Goal: Transaction & Acquisition: Purchase product/service

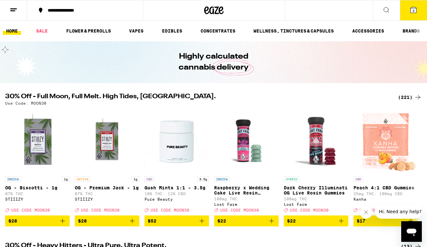
click at [407, 97] on div "(221)" at bounding box center [410, 98] width 24 height 8
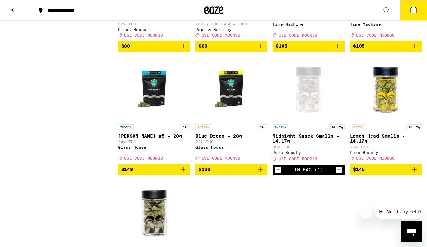
scroll to position [6654, 0]
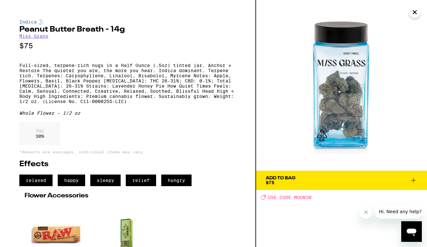
click at [324, 181] on span "Add To Bag $75" at bounding box center [342, 180] width 152 height 9
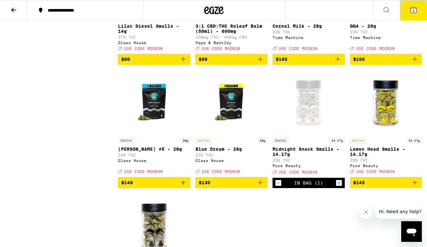
click at [411, 12] on icon at bounding box center [414, 10] width 6 height 6
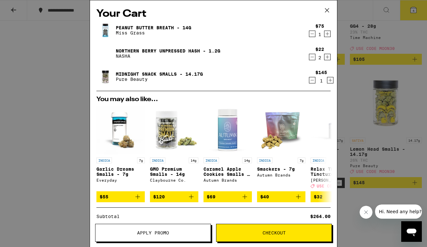
click at [312, 82] on icon "Decrement" at bounding box center [312, 80] width 6 height 8
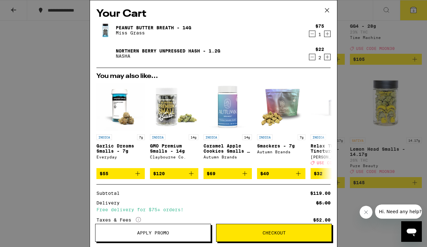
click at [158, 234] on span "Apply Promo" at bounding box center [153, 233] width 32 height 5
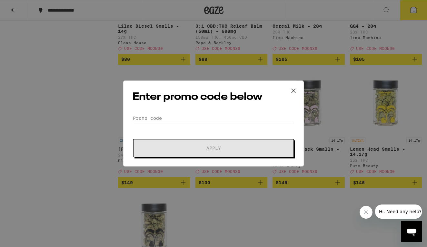
click at [201, 113] on div "Enter promo code below Promo Code Apply" at bounding box center [213, 124] width 181 height 86
click at [194, 116] on input "Promo Code" at bounding box center [214, 119] width 162 height 10
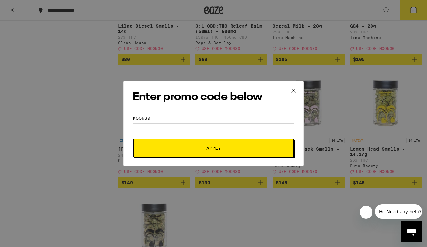
type input "MOON30"
click at [208, 144] on button "Apply" at bounding box center [213, 148] width 161 height 18
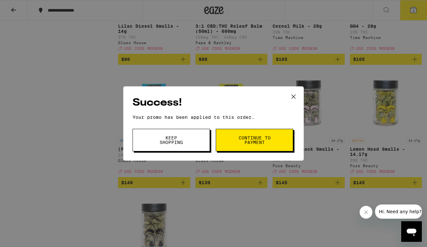
click at [252, 144] on span "Continue to payment" at bounding box center [254, 140] width 33 height 9
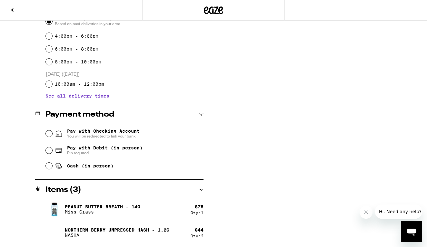
scroll to position [194, 0]
click at [199, 229] on div "$ 44" at bounding box center [199, 230] width 9 height 5
click at [13, 11] on icon at bounding box center [14, 10] width 8 height 8
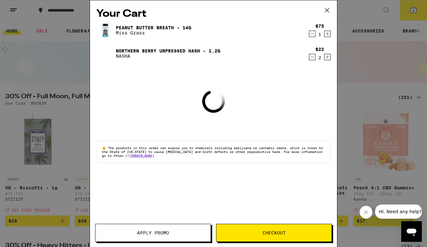
click at [326, 58] on icon "Increment" at bounding box center [327, 57] width 6 height 8
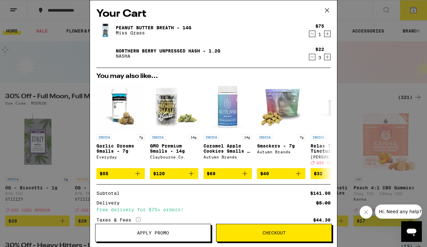
click at [277, 232] on span "Checkout" at bounding box center [274, 233] width 23 height 5
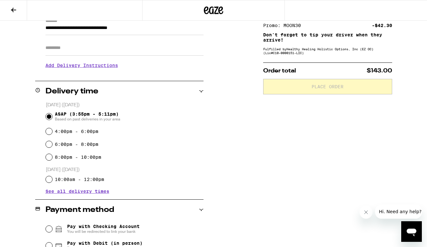
scroll to position [111, 0]
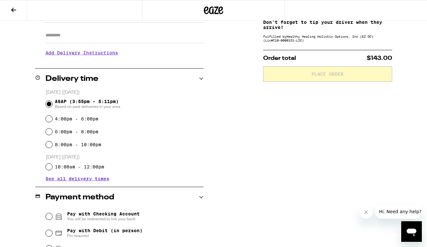
click at [252, 155] on div "**********" at bounding box center [213, 148] width 427 height 363
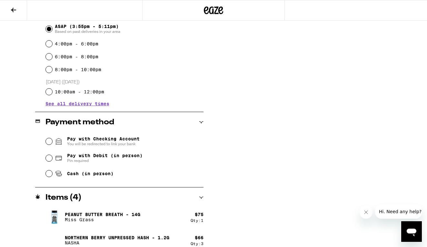
scroll to position [194, 0]
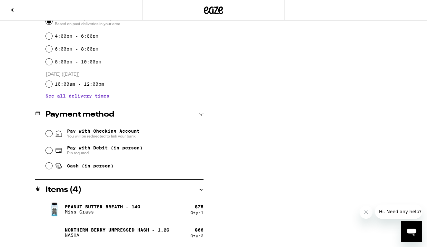
click at [47, 168] on input "Cash (in person)" at bounding box center [49, 166] width 6 height 6
radio input "true"
click at [243, 133] on div "**********" at bounding box center [213, 65] width 427 height 363
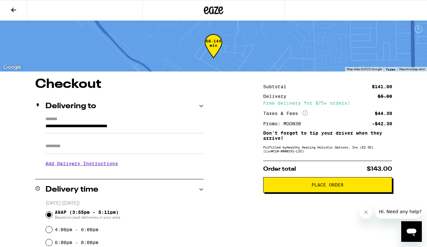
scroll to position [0, 0]
click at [300, 187] on span "Place Order" at bounding box center [328, 185] width 118 height 5
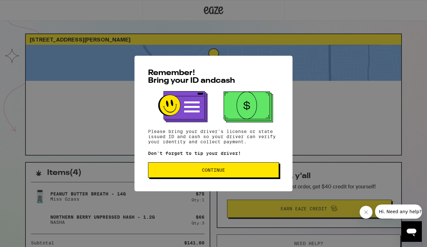
click at [256, 174] on button "Continue" at bounding box center [213, 170] width 131 height 15
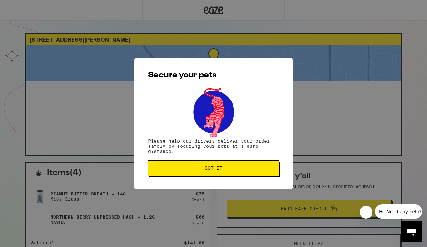
click at [250, 170] on span "Got it" at bounding box center [214, 168] width 120 height 5
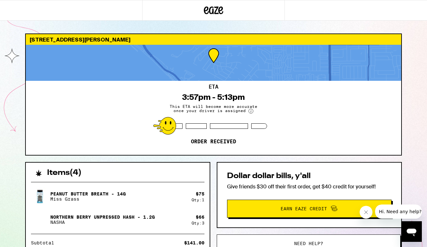
click at [6, 197] on div "3451 Aquarius Dr Huntington Beach 92649 ETA 3:57pm - 5:13pm This ETA will becom…" at bounding box center [213, 176] width 427 height 352
click at [16, 166] on div "3451 Aquarius Dr Huntington Beach 92649 ETA 3:57pm - 5:13pm This ETA will becom…" at bounding box center [213, 176] width 427 height 352
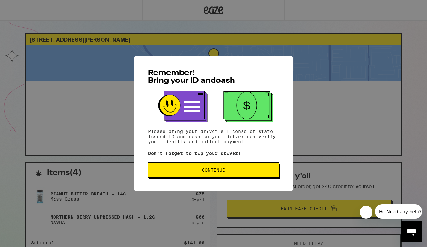
click at [221, 171] on span "Continue" at bounding box center [213, 170] width 23 height 5
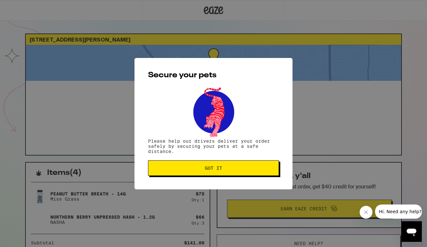
click at [221, 171] on span "Got it" at bounding box center [213, 168] width 17 height 5
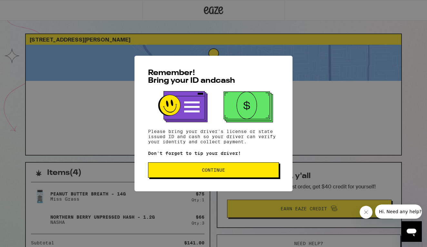
click at [216, 174] on button "Continue" at bounding box center [213, 170] width 131 height 15
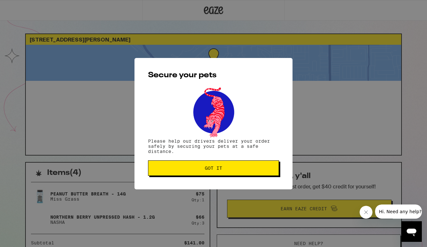
click at [216, 174] on button "Got it" at bounding box center [213, 168] width 131 height 15
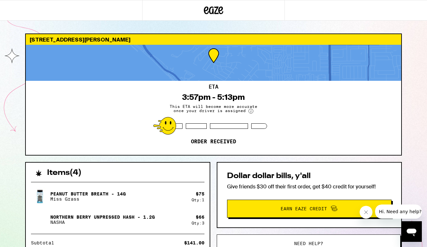
click at [19, 128] on div "3451 Aquarius Dr Huntington Beach 92649 ETA 3:57pm - 5:13pm This ETA will becom…" at bounding box center [213, 176] width 427 height 352
drag, startPoint x: 33, startPoint y: 158, endPoint x: 123, endPoint y: 182, distance: 93.7
click at [123, 182] on div "3451 Aquarius Dr Huntington Beach 92649 ETA 3:57pm - 5:13pm This ETA will becom…" at bounding box center [213, 193] width 387 height 318
click at [367, 214] on icon "Close message from company" at bounding box center [365, 212] width 5 height 5
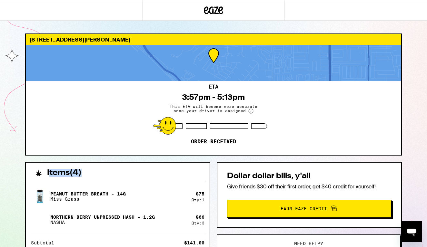
click at [125, 157] on div "3451 Aquarius Dr Huntington Beach 92649 ETA 3:57pm - 5:13pm This ETA will becom…" at bounding box center [213, 193] width 387 height 318
drag, startPoint x: 125, startPoint y: 157, endPoint x: 169, endPoint y: 144, distance: 45.4
click at [169, 144] on div "3451 Aquarius Dr Huntington Beach 92649 ETA 3:57pm - 5:13pm This ETA will becom…" at bounding box center [213, 193] width 387 height 318
click at [12, 98] on div "3451 Aquarius Dr Huntington Beach 92649 ETA 3:57pm - 5:13pm This ETA will becom…" at bounding box center [213, 176] width 427 height 352
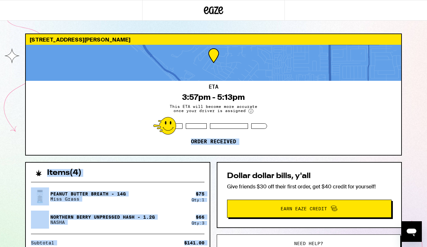
drag, startPoint x: 19, startPoint y: 101, endPoint x: 106, endPoint y: 270, distance: 189.8
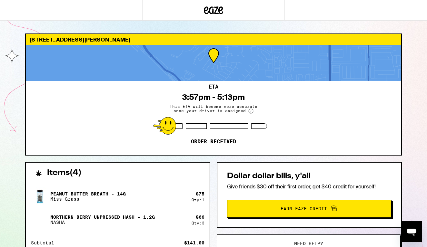
click at [407, 69] on div "3451 Aquarius Dr Huntington Beach 92649 ETA 3:57pm - 5:13pm This ETA will becom…" at bounding box center [213, 193] width 387 height 318
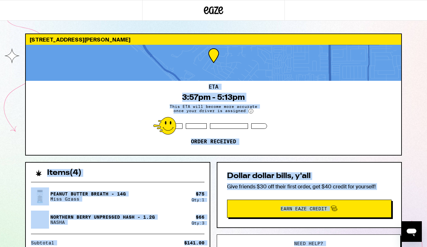
drag, startPoint x: 407, startPoint y: 69, endPoint x: 208, endPoint y: 270, distance: 282.3
click at [208, 247] on html "3451 Aquarius Dr Huntington Beach 92649 ETA 3:57pm - 5:13pm This ETA will becom…" at bounding box center [213, 176] width 427 height 352
click at [162, 186] on div "Peanut Butter Breath - 14g Miss Grass $ 75 Qty: 1 Northern Berry Unpressed Hash…" at bounding box center [118, 238] width 184 height 123
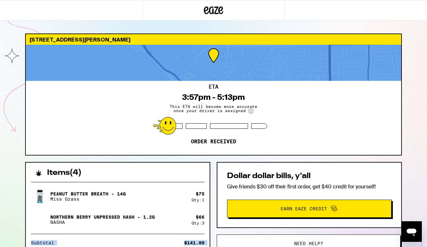
drag, startPoint x: 141, startPoint y: 230, endPoint x: 58, endPoint y: 262, distance: 89.5
click at [58, 247] on html "3451 Aquarius Dr Huntington Beach 92649 ETA 3:57pm - 5:13pm This ETA will becom…" at bounding box center [213, 176] width 427 height 352
click at [125, 150] on div "ETA 3:57pm - 5:13pm This ETA will become more accurate once your driver is assi…" at bounding box center [213, 118] width 375 height 74
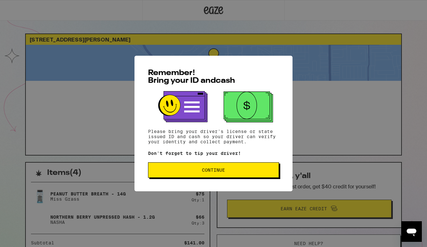
click at [250, 172] on span "Continue" at bounding box center [214, 170] width 120 height 5
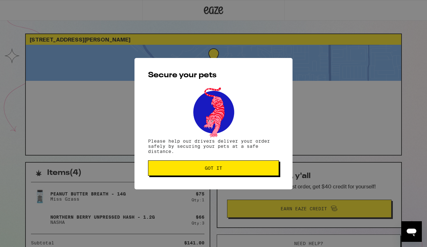
click at [250, 172] on button "Got it" at bounding box center [213, 168] width 131 height 15
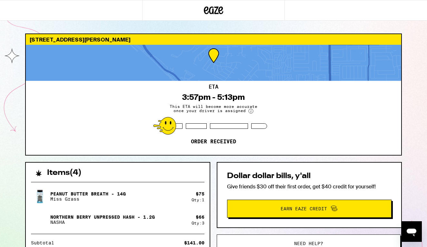
click at [411, 105] on div "3451 Aquarius Dr Huntington Beach 92649 ETA 3:57pm - 5:13pm This ETA will becom…" at bounding box center [213, 176] width 427 height 352
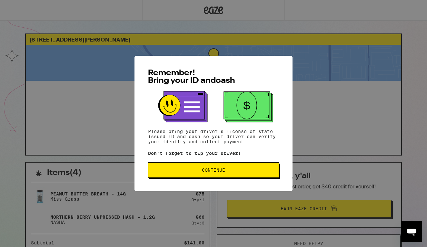
click at [225, 172] on span "Continue" at bounding box center [213, 170] width 23 height 5
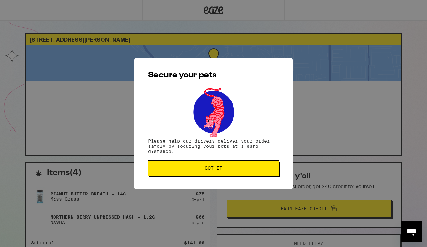
click at [225, 172] on button "Got it" at bounding box center [213, 168] width 131 height 15
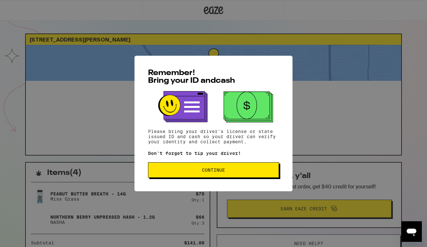
click at [238, 169] on button "Continue" at bounding box center [213, 170] width 131 height 15
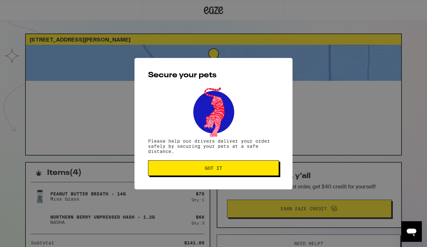
click at [238, 169] on span "Got it" at bounding box center [214, 168] width 120 height 5
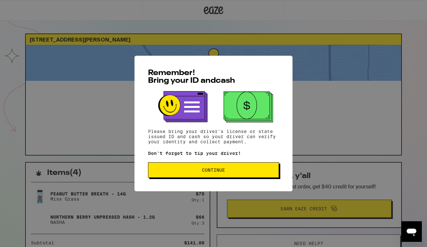
click at [226, 171] on span "Continue" at bounding box center [214, 170] width 120 height 5
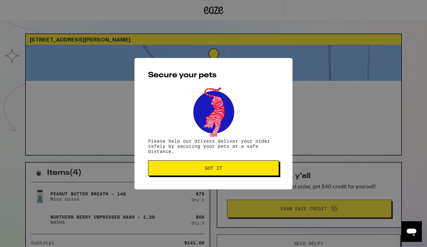
click at [226, 171] on span "Got it" at bounding box center [214, 168] width 120 height 5
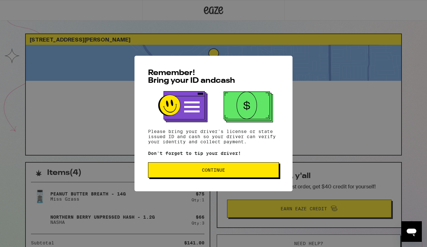
click at [227, 172] on span "Continue" at bounding box center [214, 170] width 120 height 5
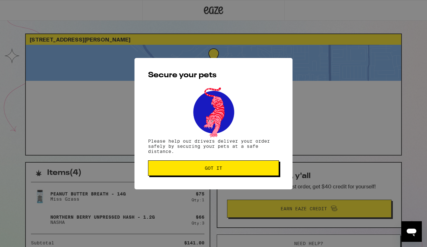
click at [227, 172] on button "Got it" at bounding box center [213, 168] width 131 height 15
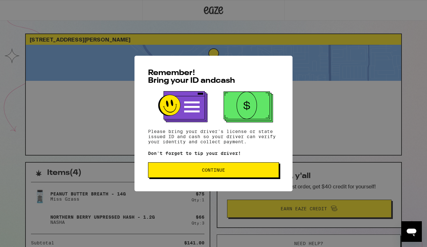
click at [236, 171] on span "Continue" at bounding box center [214, 170] width 120 height 5
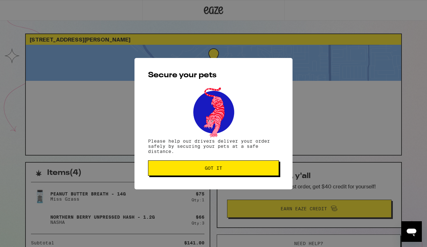
click at [236, 171] on span "Got it" at bounding box center [214, 168] width 120 height 5
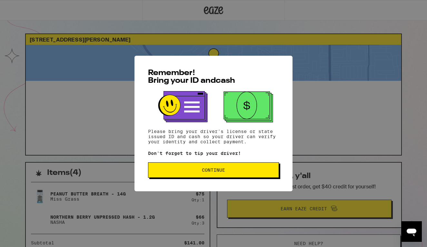
click at [235, 168] on button "Continue" at bounding box center [213, 170] width 131 height 15
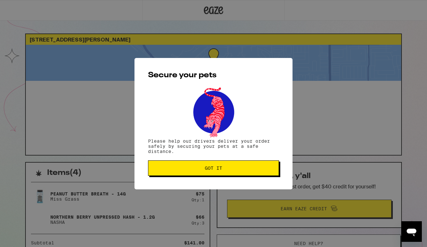
click at [235, 168] on span "Got it" at bounding box center [214, 168] width 120 height 5
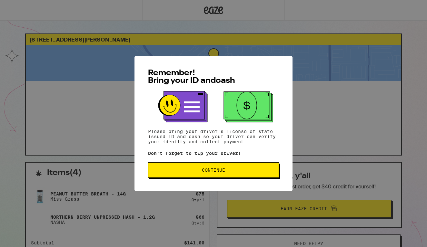
click at [239, 168] on button "Continue" at bounding box center [213, 170] width 131 height 15
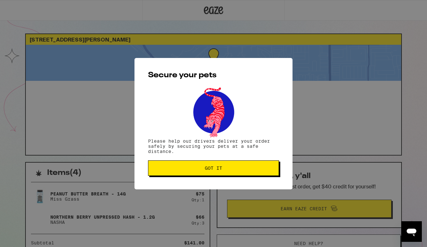
click at [239, 168] on span "Got it" at bounding box center [214, 168] width 120 height 5
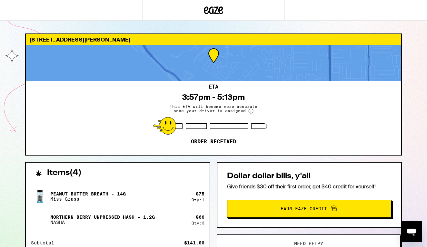
click at [251, 112] on circle at bounding box center [251, 111] width 5 height 5
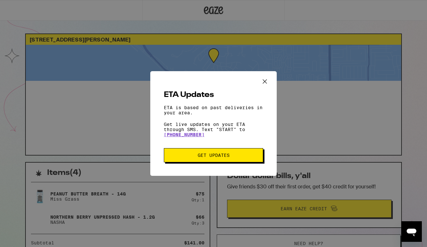
click at [264, 80] on icon "Close ETA information modal" at bounding box center [265, 81] width 4 height 4
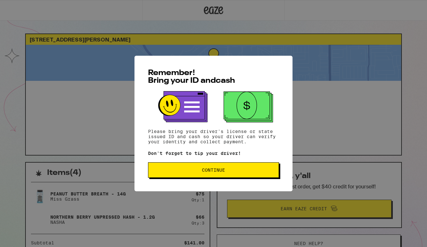
click at [245, 172] on span "Continue" at bounding box center [214, 170] width 120 height 5
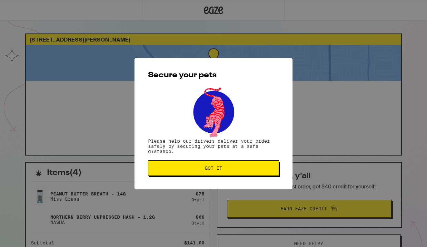
click at [245, 172] on button "Got it" at bounding box center [213, 168] width 131 height 15
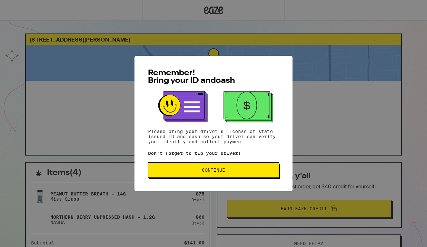
click at [238, 168] on button "Continue" at bounding box center [213, 170] width 131 height 15
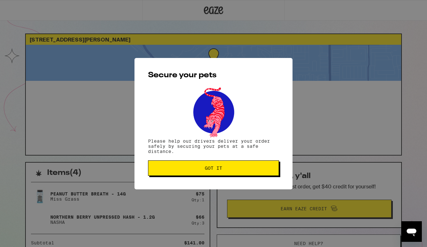
click at [238, 168] on span "Got it" at bounding box center [214, 168] width 120 height 5
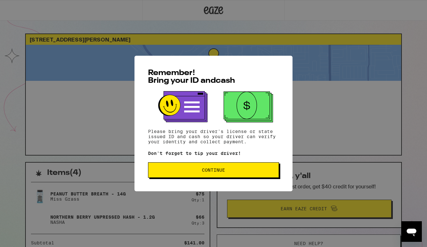
click at [217, 173] on span "Continue" at bounding box center [213, 170] width 23 height 5
click at [227, 173] on span "Continue" at bounding box center [214, 170] width 120 height 5
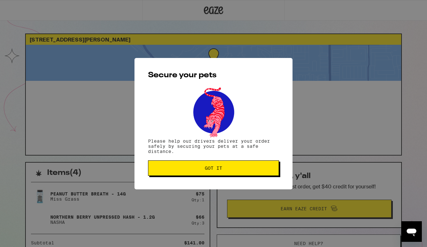
click at [227, 173] on button "Got it" at bounding box center [213, 168] width 131 height 15
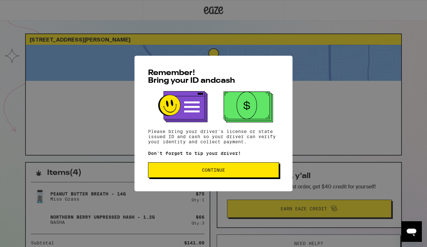
click at [222, 170] on span "Continue" at bounding box center [213, 170] width 23 height 5
click at [236, 172] on span "Continue" at bounding box center [214, 170] width 120 height 5
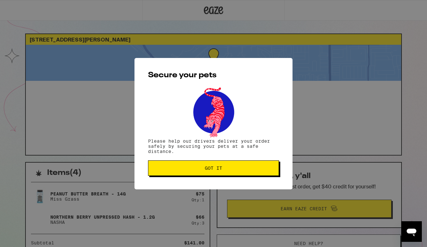
click at [236, 172] on button "Got it" at bounding box center [213, 168] width 131 height 15
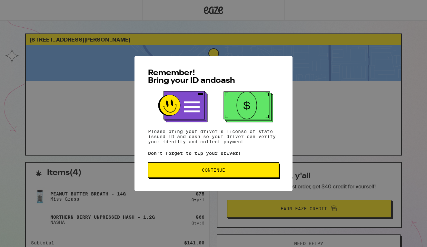
click at [237, 177] on button "Continue" at bounding box center [213, 170] width 131 height 15
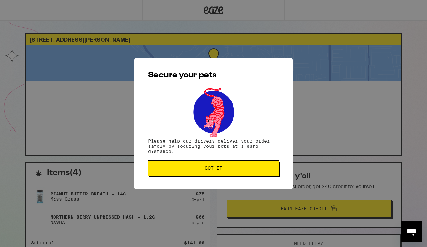
click at [237, 177] on div "Secure your pets Please help our drivers deliver your order safely by securing …" at bounding box center [213, 124] width 158 height 132
click at [238, 170] on span "Got it" at bounding box center [214, 168] width 120 height 5
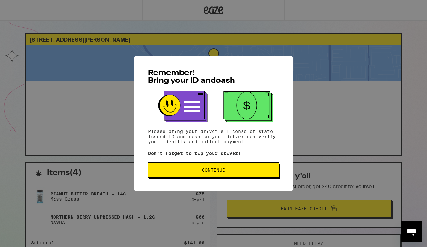
click at [212, 168] on button "Continue" at bounding box center [213, 170] width 131 height 15
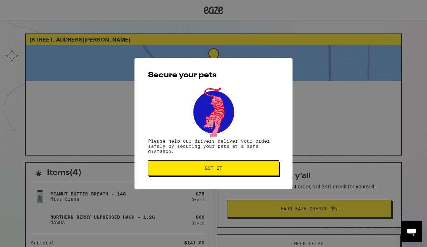
click at [212, 173] on button "Got it" at bounding box center [213, 168] width 131 height 15
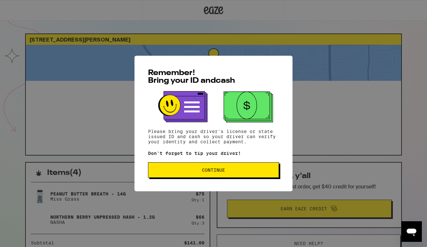
click at [223, 171] on span "Continue" at bounding box center [213, 170] width 23 height 5
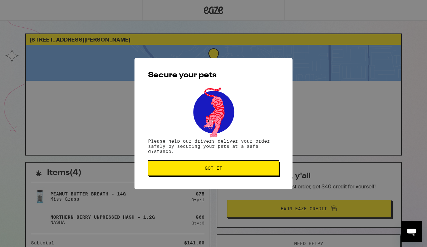
click at [223, 171] on span "Got it" at bounding box center [214, 168] width 120 height 5
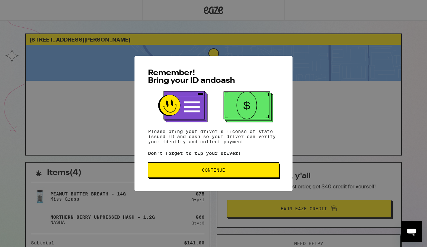
click at [239, 170] on span "Continue" at bounding box center [214, 170] width 120 height 5
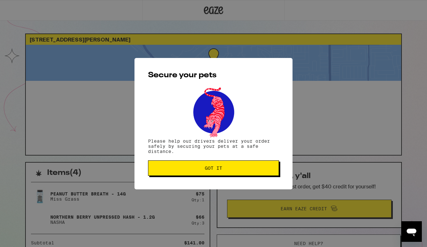
click at [239, 170] on span "Got it" at bounding box center [214, 168] width 120 height 5
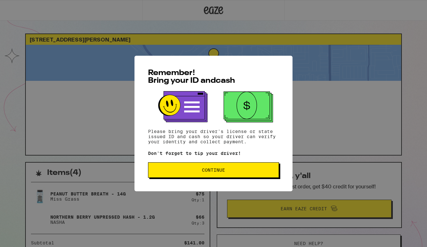
click at [244, 173] on span "Continue" at bounding box center [214, 170] width 120 height 5
click at [223, 167] on button "Continue" at bounding box center [213, 170] width 131 height 15
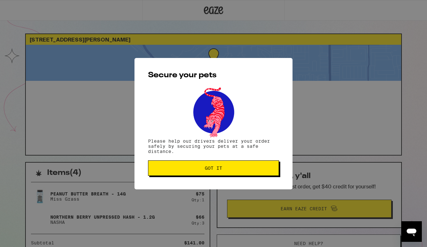
click at [223, 167] on span "Got it" at bounding box center [214, 168] width 120 height 5
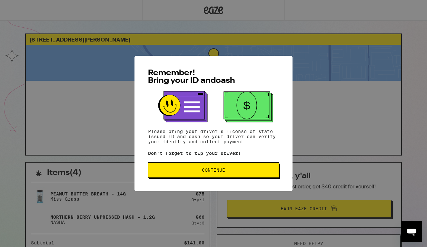
click at [230, 174] on button "Continue" at bounding box center [213, 170] width 131 height 15
click at [244, 172] on span "Continue" at bounding box center [214, 170] width 120 height 5
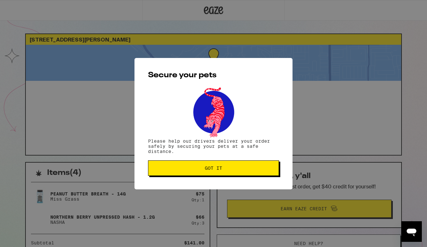
click at [244, 172] on button "Got it" at bounding box center [213, 168] width 131 height 15
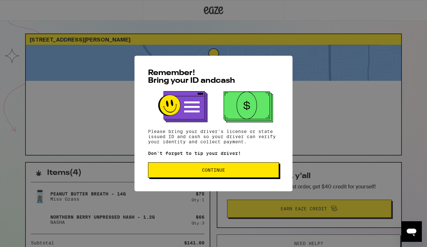
click at [237, 169] on span "Continue" at bounding box center [214, 170] width 120 height 5
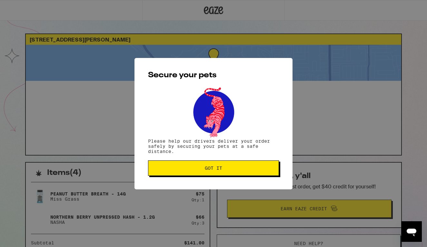
click at [237, 169] on span "Got it" at bounding box center [214, 168] width 120 height 5
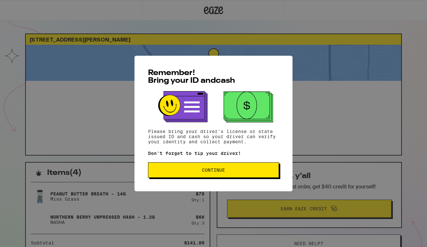
click at [222, 171] on span "Continue" at bounding box center [213, 170] width 23 height 5
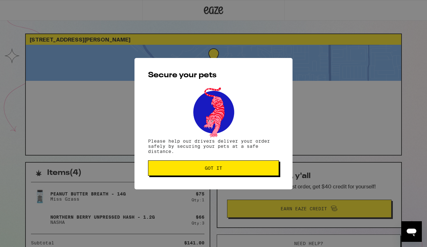
click at [222, 171] on span "Got it" at bounding box center [213, 168] width 17 height 5
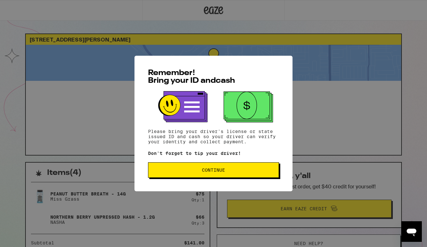
click at [229, 169] on span "Continue" at bounding box center [214, 170] width 120 height 5
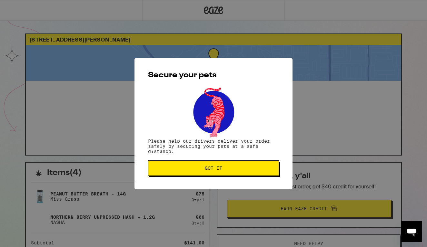
click at [229, 169] on span "Got it" at bounding box center [214, 168] width 120 height 5
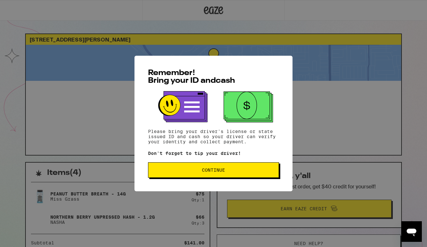
click at [228, 174] on button "Continue" at bounding box center [213, 170] width 131 height 15
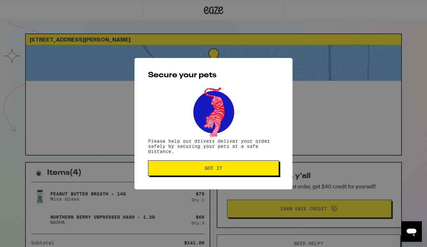
click at [228, 174] on button "Got it" at bounding box center [213, 168] width 131 height 15
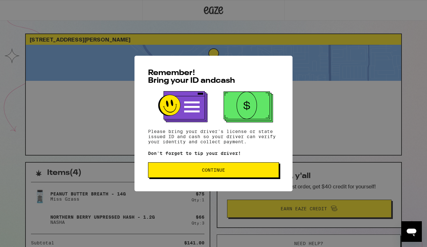
click at [239, 175] on button "Continue" at bounding box center [213, 170] width 131 height 15
click at [218, 173] on span "Continue" at bounding box center [213, 170] width 23 height 5
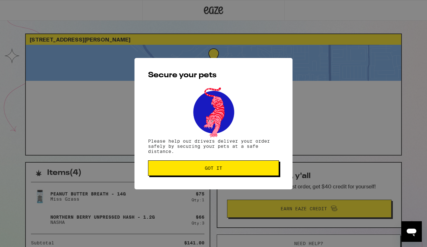
click at [218, 173] on button "Got it" at bounding box center [213, 168] width 131 height 15
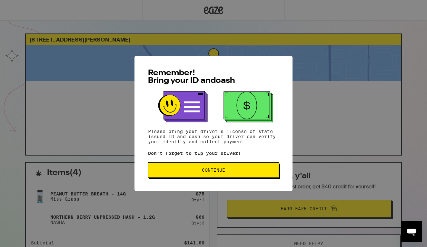
click at [237, 173] on span "Continue" at bounding box center [214, 170] width 120 height 5
click at [218, 167] on button "Continue" at bounding box center [213, 170] width 131 height 15
click at [266, 177] on button "Continue" at bounding box center [213, 170] width 131 height 15
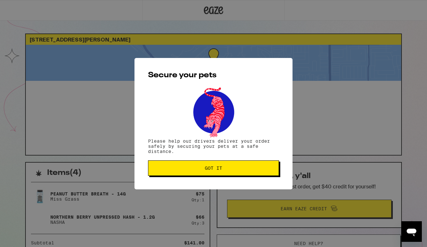
click at [266, 176] on button "Got it" at bounding box center [213, 168] width 131 height 15
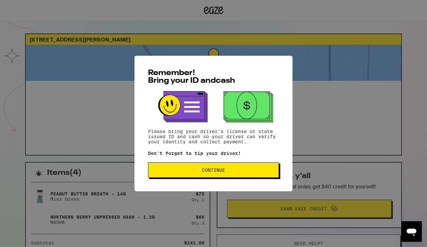
click at [210, 166] on button "Continue" at bounding box center [213, 170] width 131 height 15
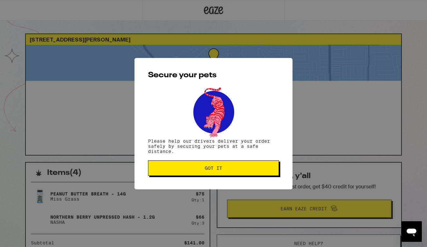
click at [210, 167] on span "Got it" at bounding box center [213, 168] width 17 height 5
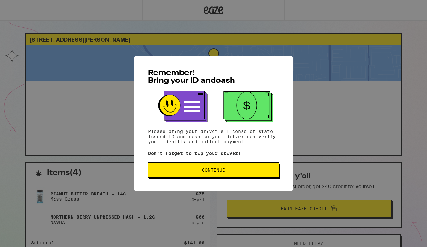
click at [224, 164] on button "Continue" at bounding box center [213, 170] width 131 height 15
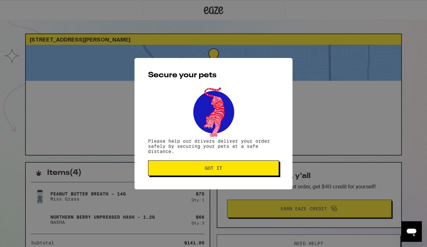
click at [224, 166] on button "Got it" at bounding box center [213, 168] width 131 height 15
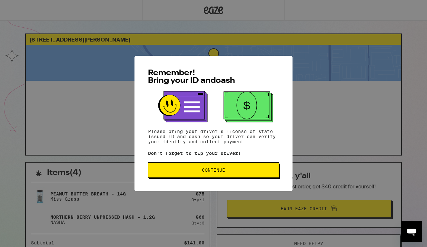
click at [232, 176] on button "Continue" at bounding box center [213, 170] width 131 height 15
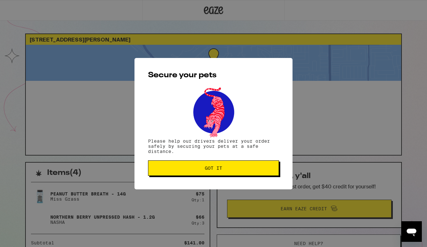
click at [232, 176] on button "Got it" at bounding box center [213, 168] width 131 height 15
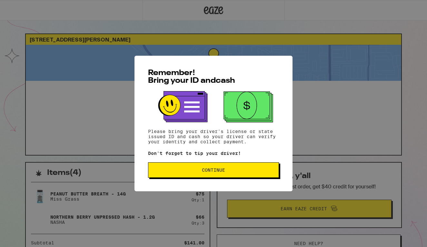
click at [236, 174] on button "Continue" at bounding box center [213, 170] width 131 height 15
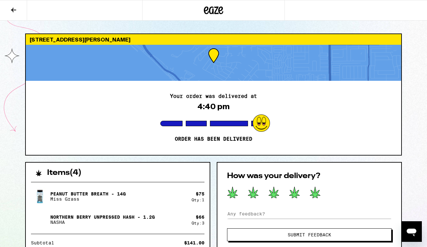
click at [316, 196] on icon at bounding box center [315, 192] width 10 height 11
click at [327, 236] on span "Submit Feedback" at bounding box center [310, 235] width 44 height 5
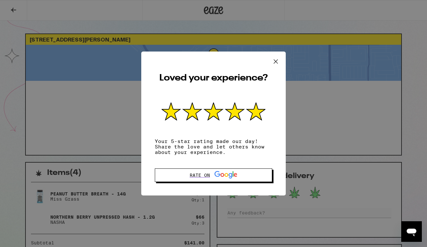
click at [276, 63] on icon at bounding box center [276, 62] width 10 height 10
